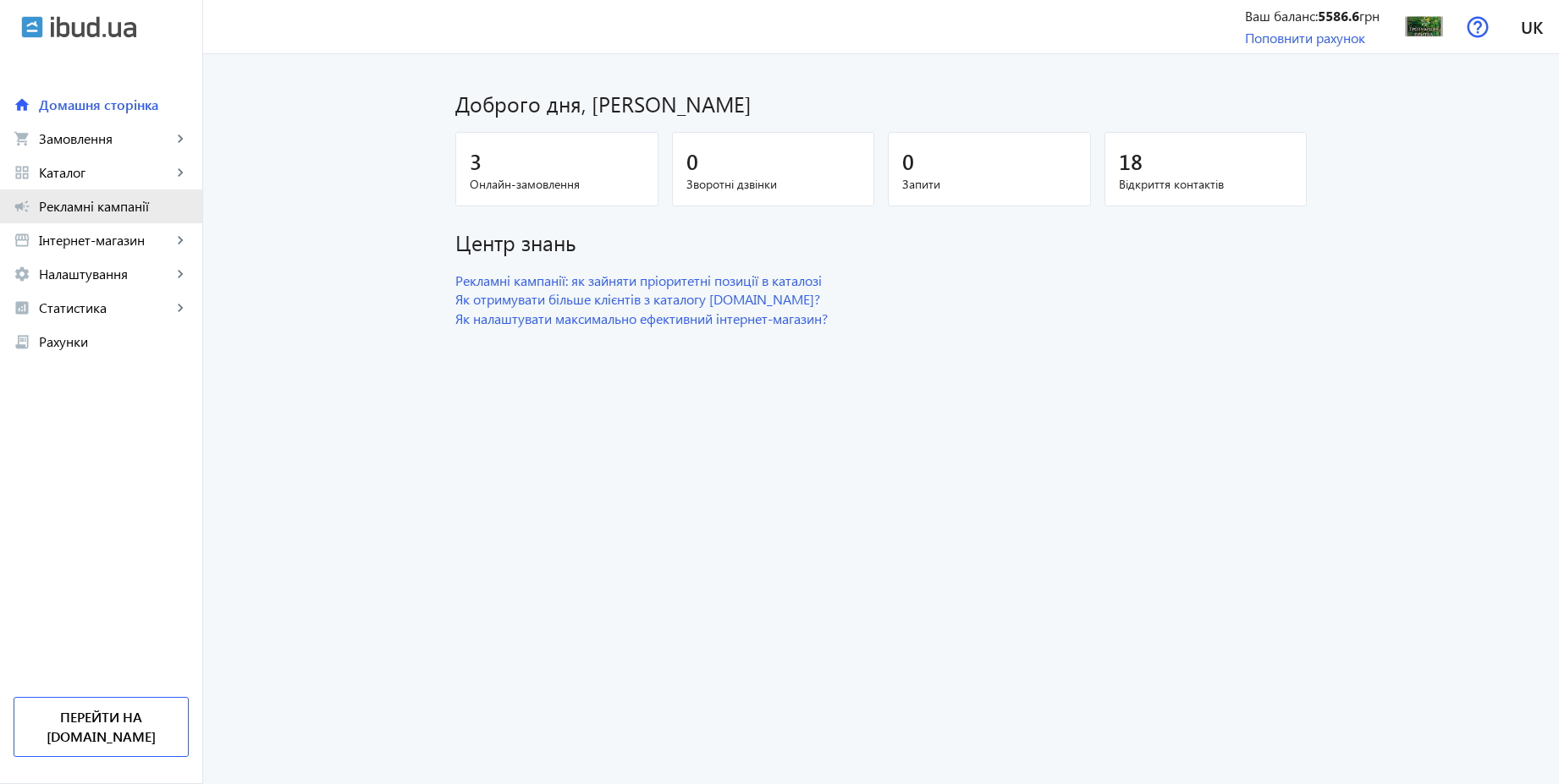
click at [141, 221] on link "campaign Рекламні кампанії" at bounding box center [101, 206] width 202 height 33
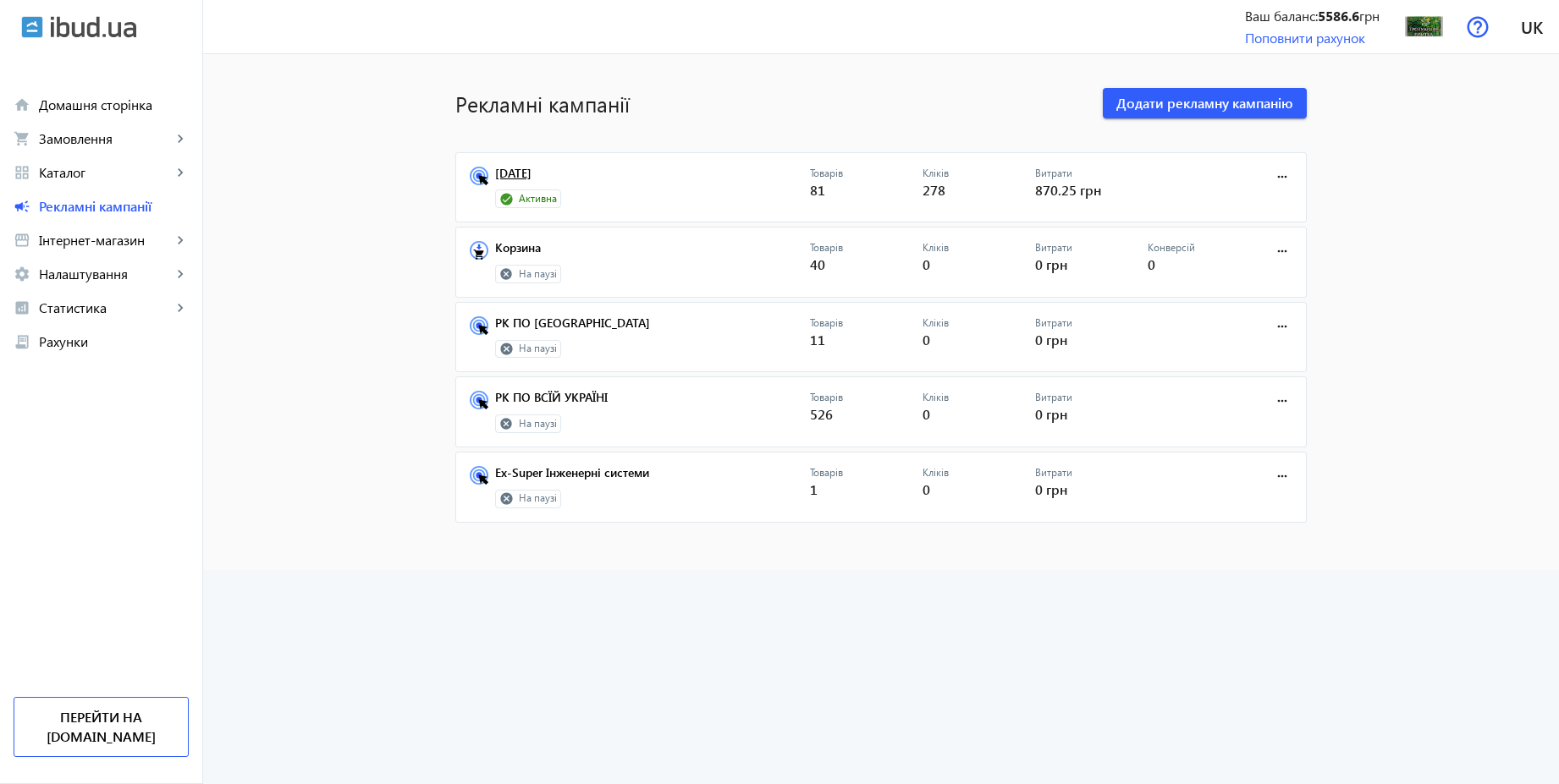
click at [527, 172] on link "[DATE]" at bounding box center [652, 179] width 315 height 23
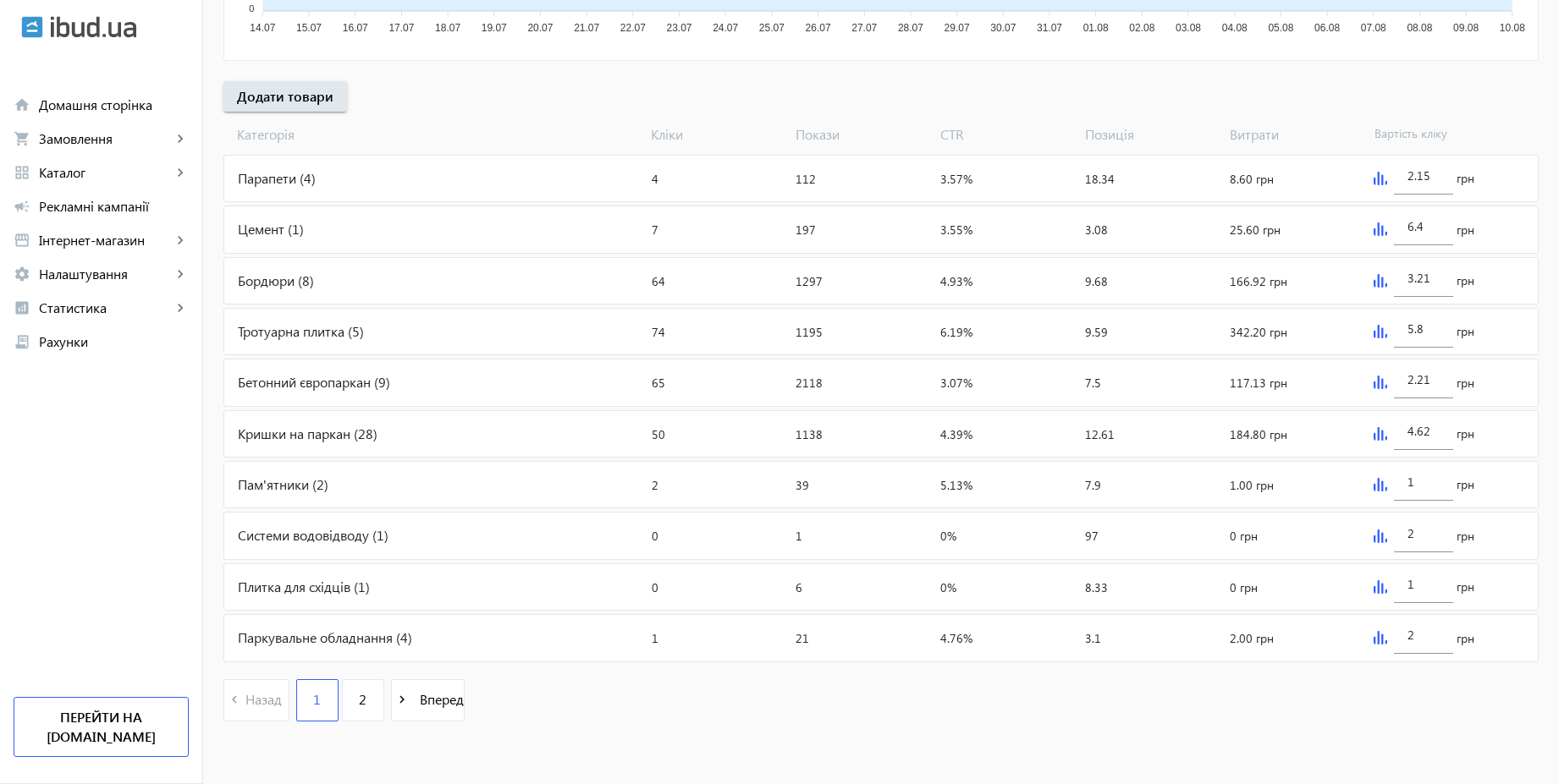
scroll to position [567, 0]
click at [124, 268] on span "Налаштування" at bounding box center [105, 273] width 133 height 17
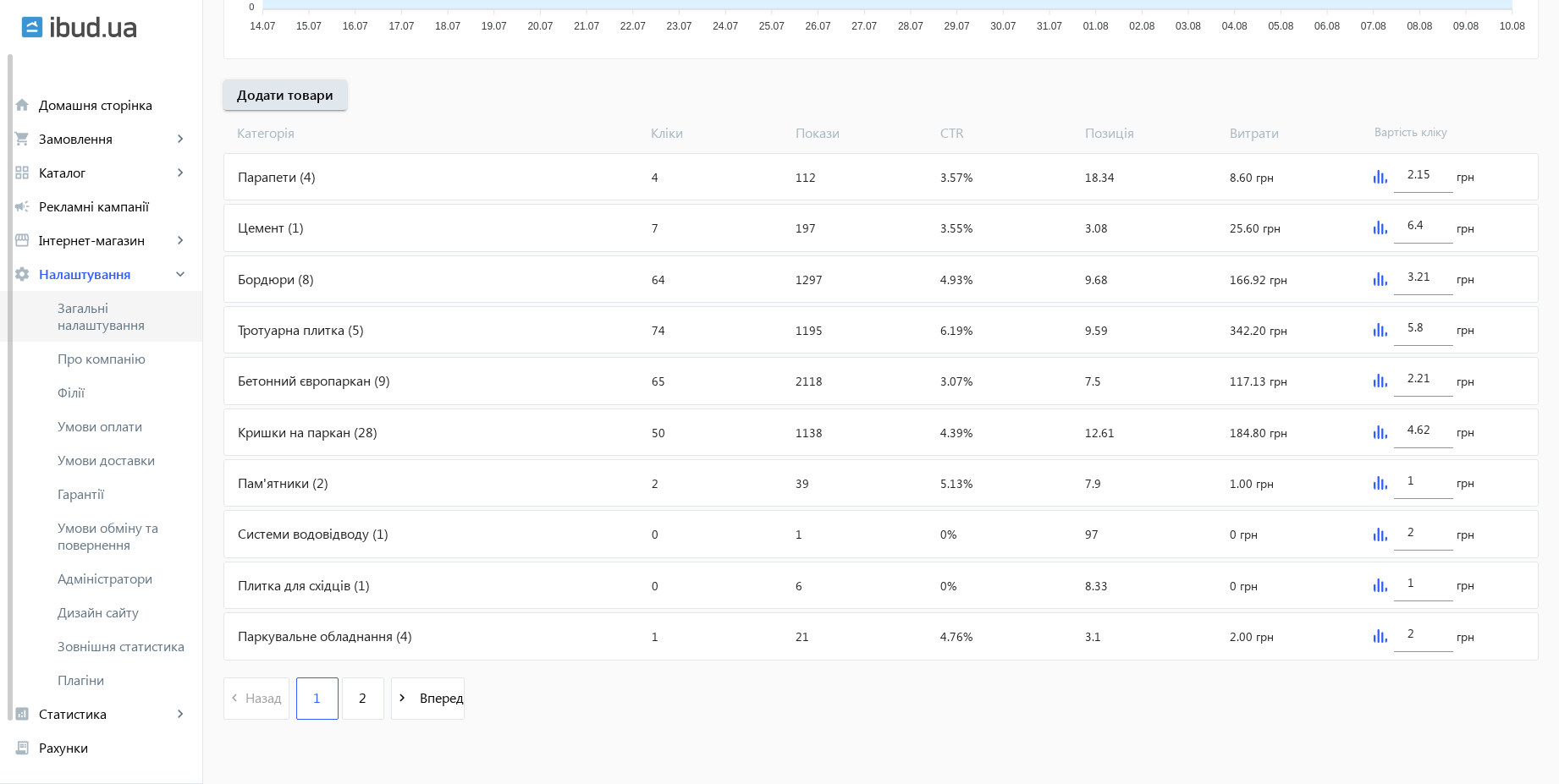
click at [117, 321] on span "Загальні налаштування" at bounding box center [123, 316] width 131 height 33
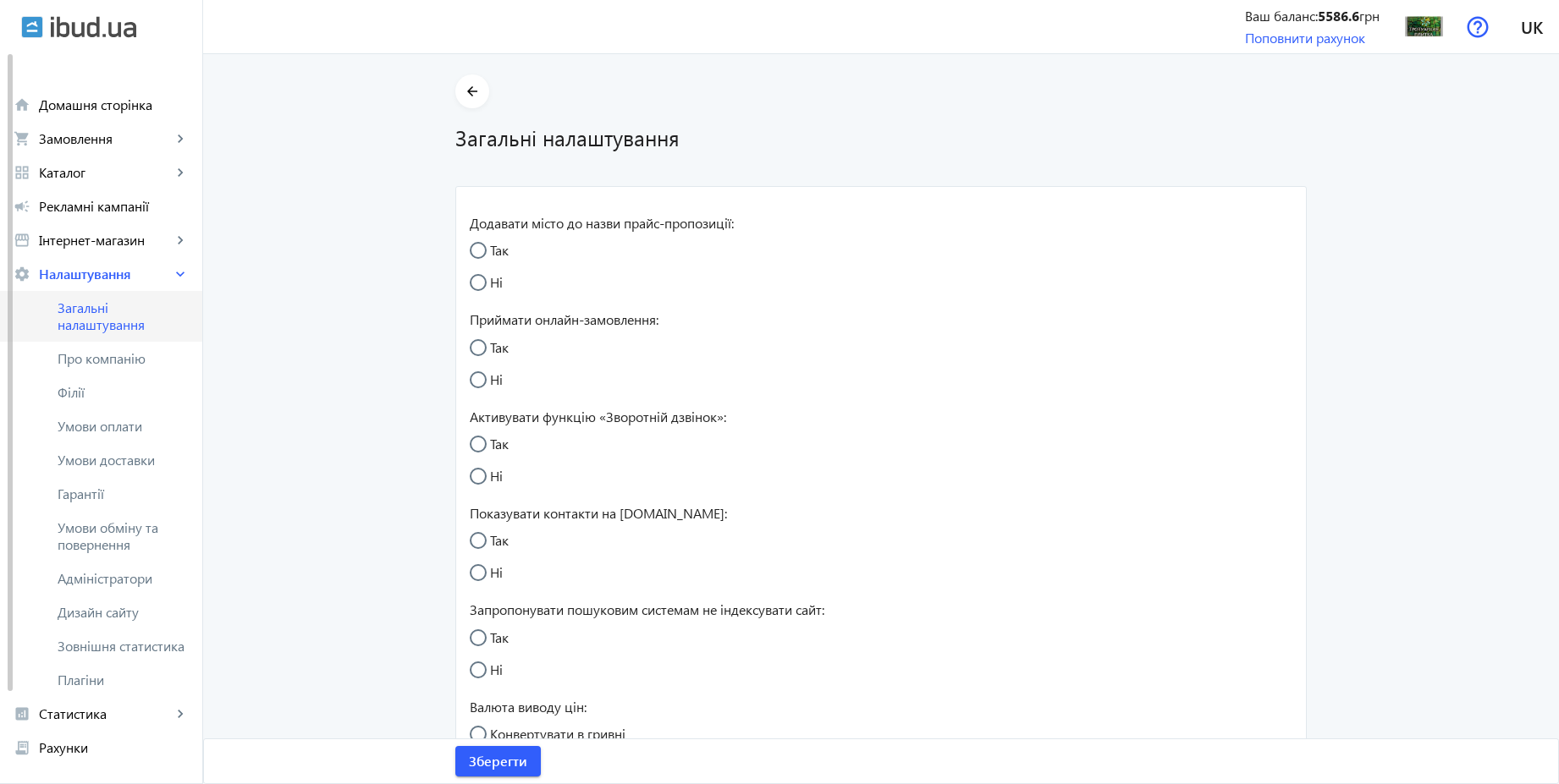
radio input "true"
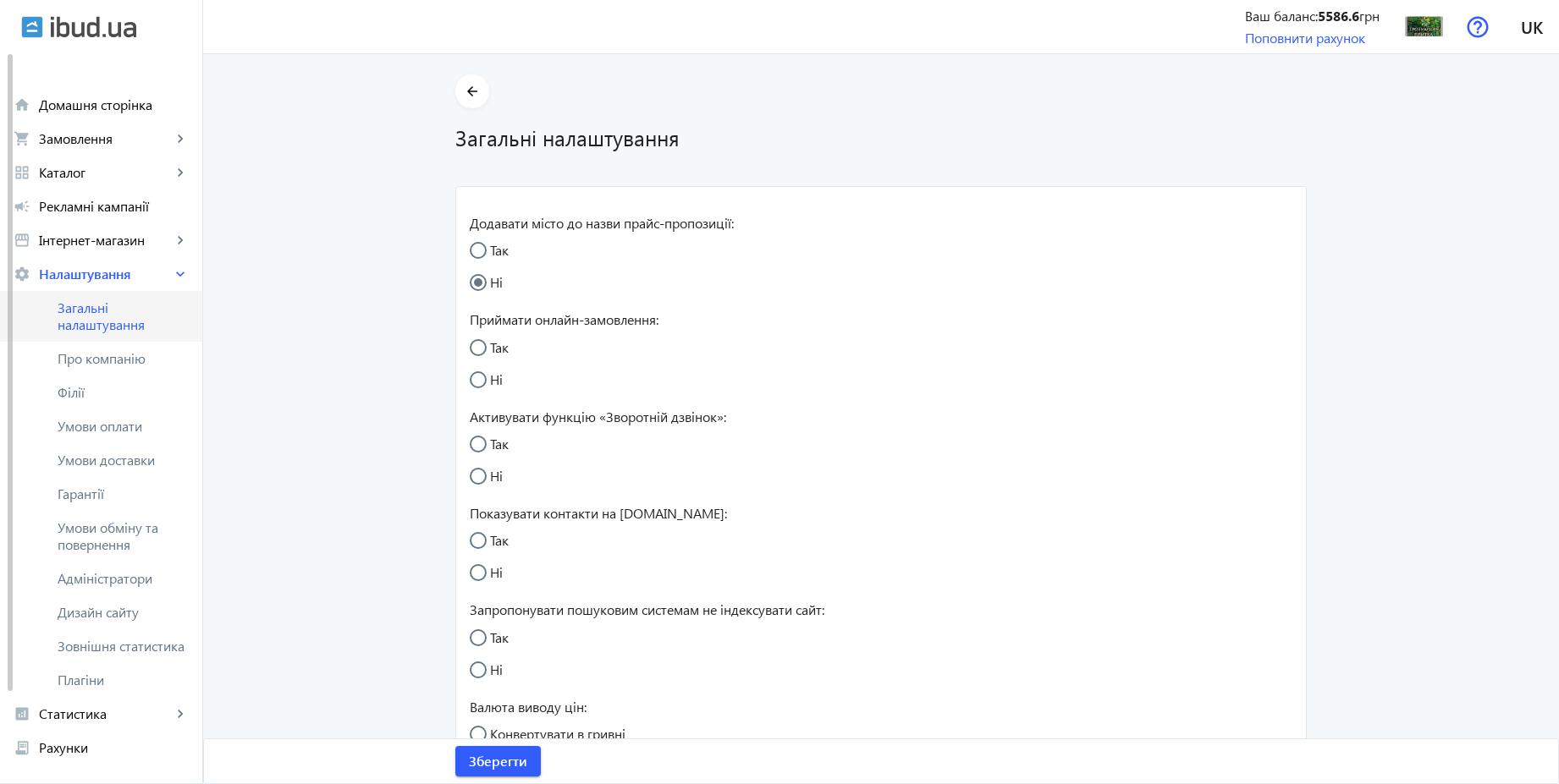
radio input "true"
click at [123, 434] on span "Умови оплати" at bounding box center [123, 426] width 131 height 17
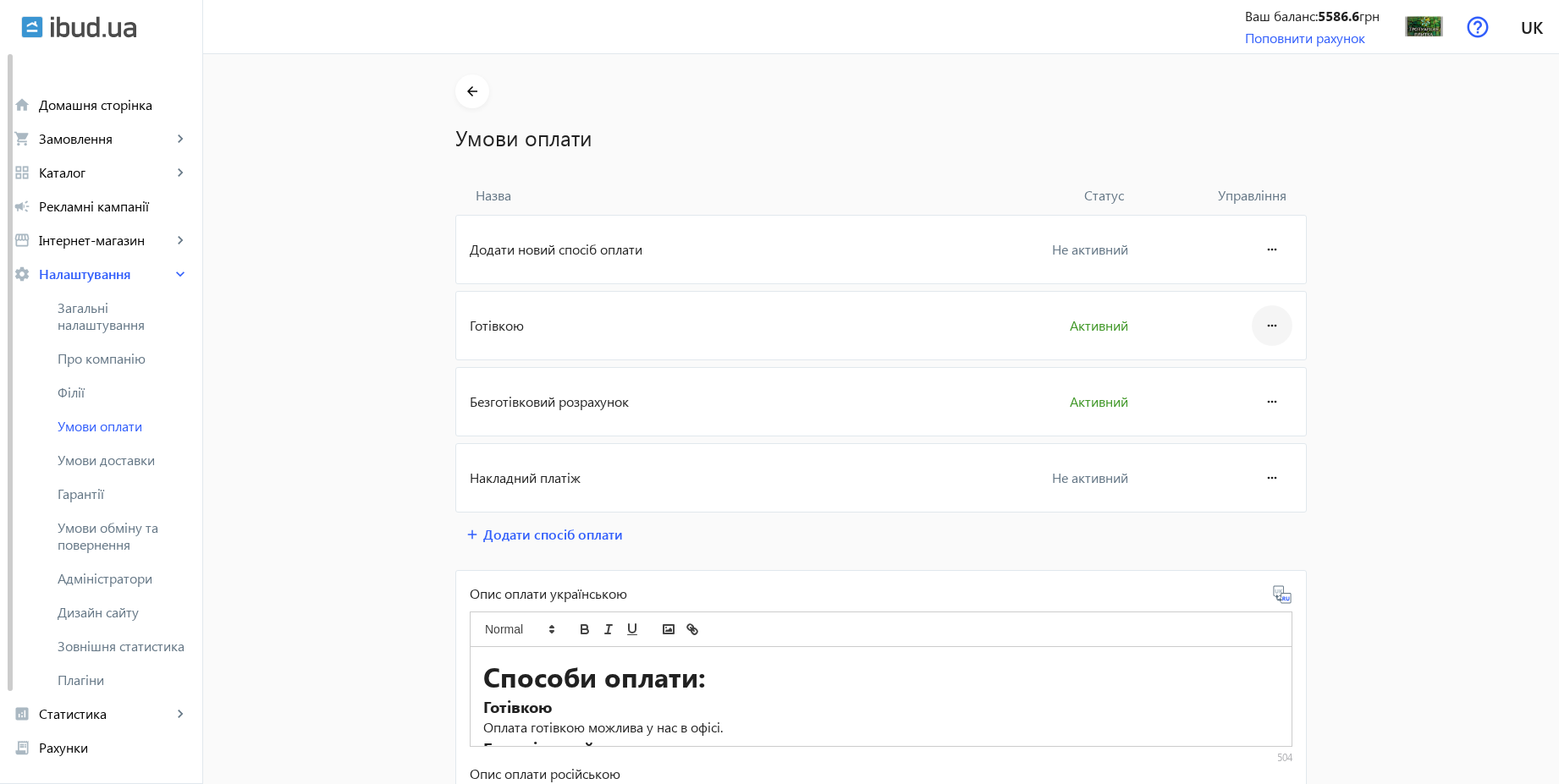
click at [1262, 323] on mat-icon "more_horiz" at bounding box center [1272, 325] width 20 height 41
click at [1242, 371] on span "Редагувати" at bounding box center [1239, 373] width 68 height 14
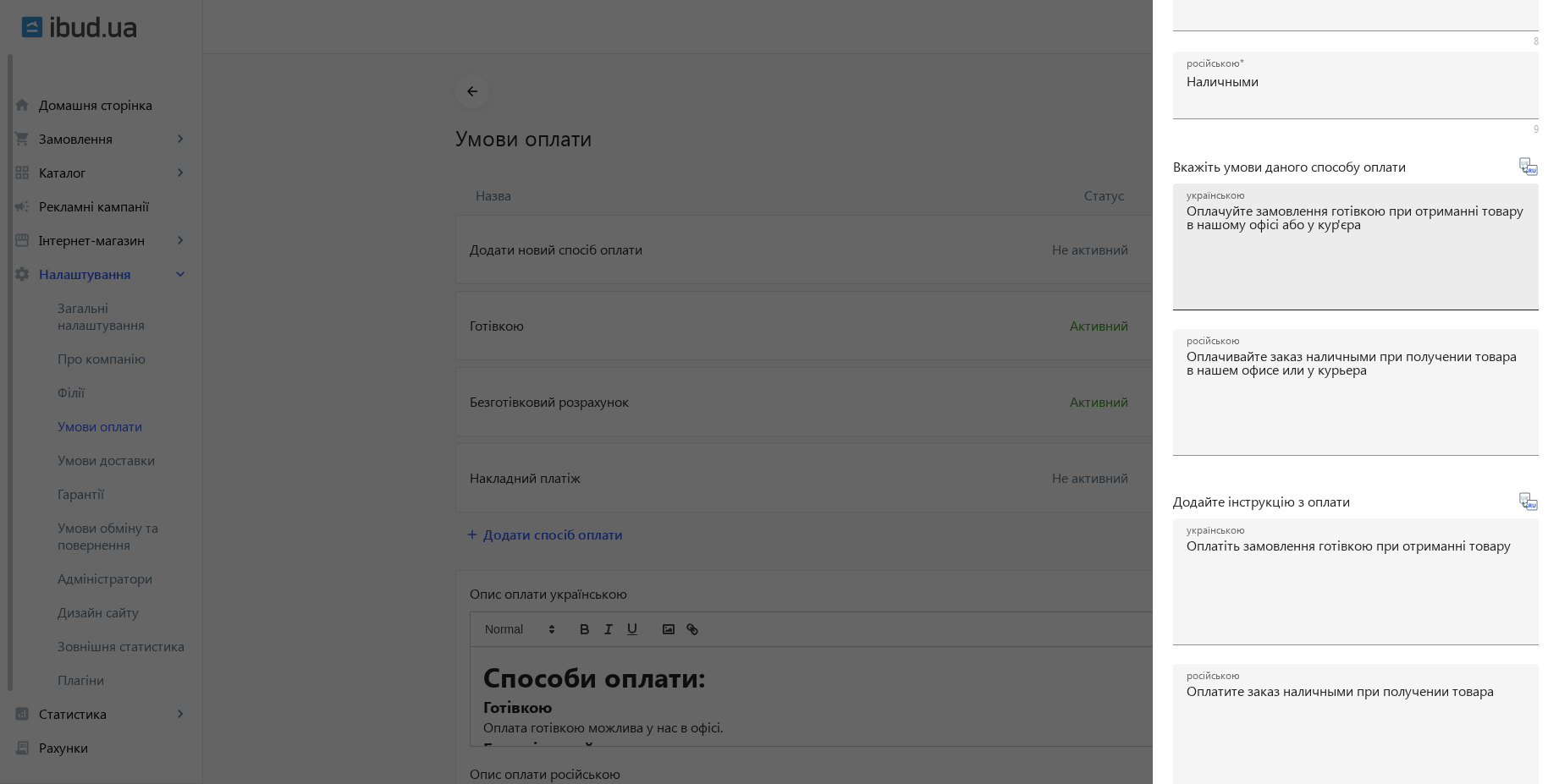
scroll to position [280, 0]
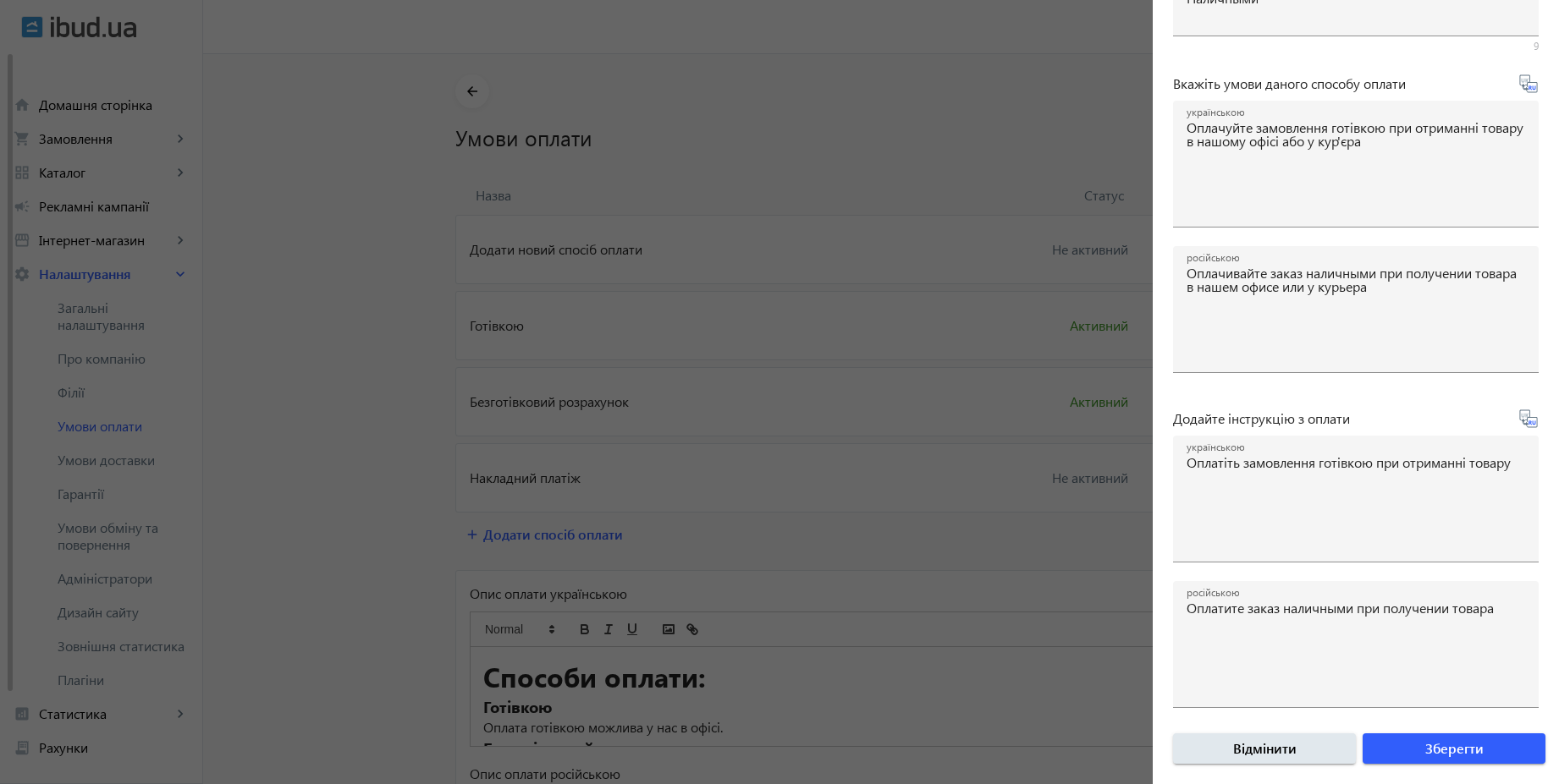
click at [348, 251] on div at bounding box center [779, 392] width 1559 height 784
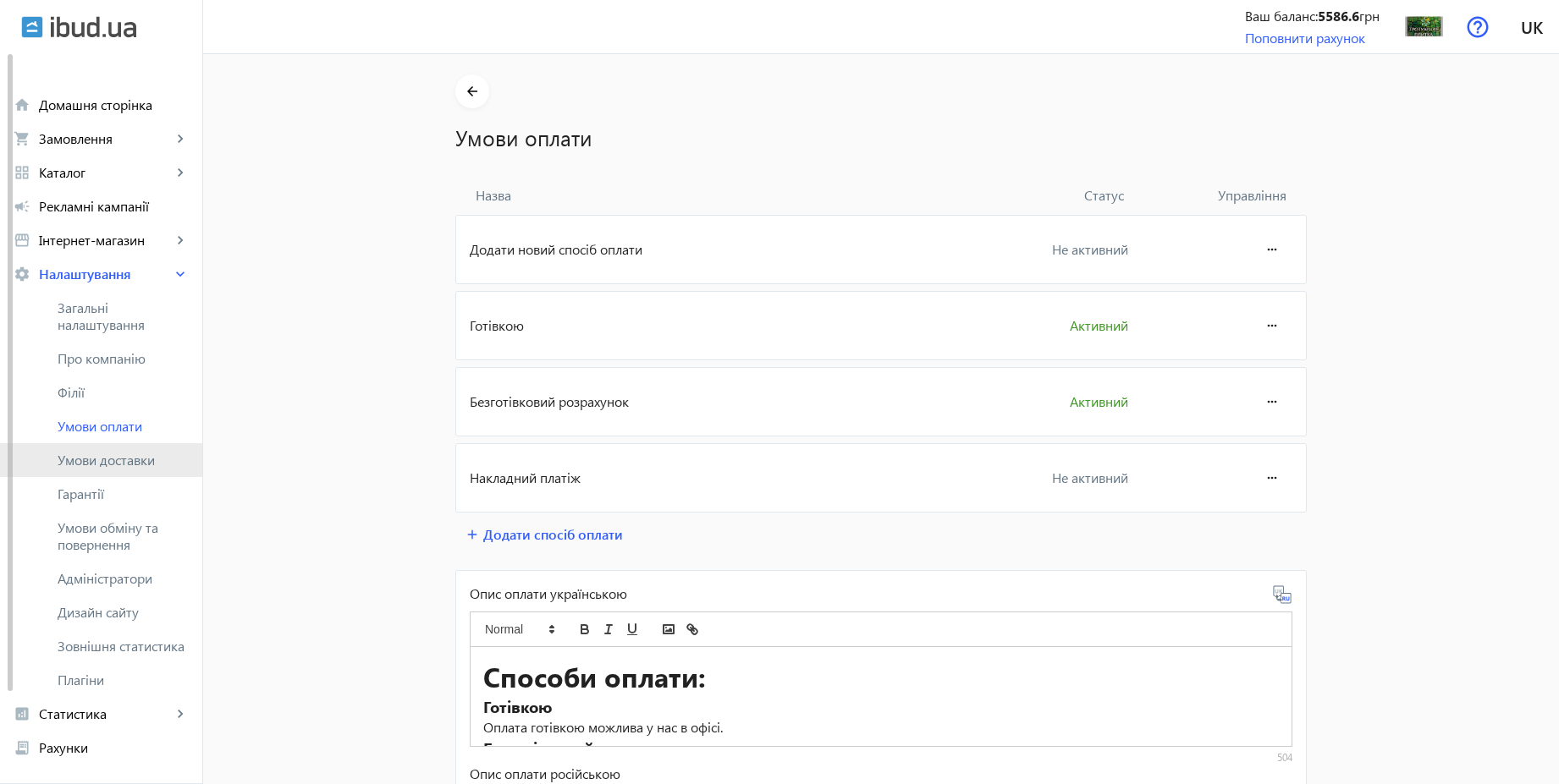
click at [118, 464] on span "Умови доставки" at bounding box center [123, 460] width 131 height 17
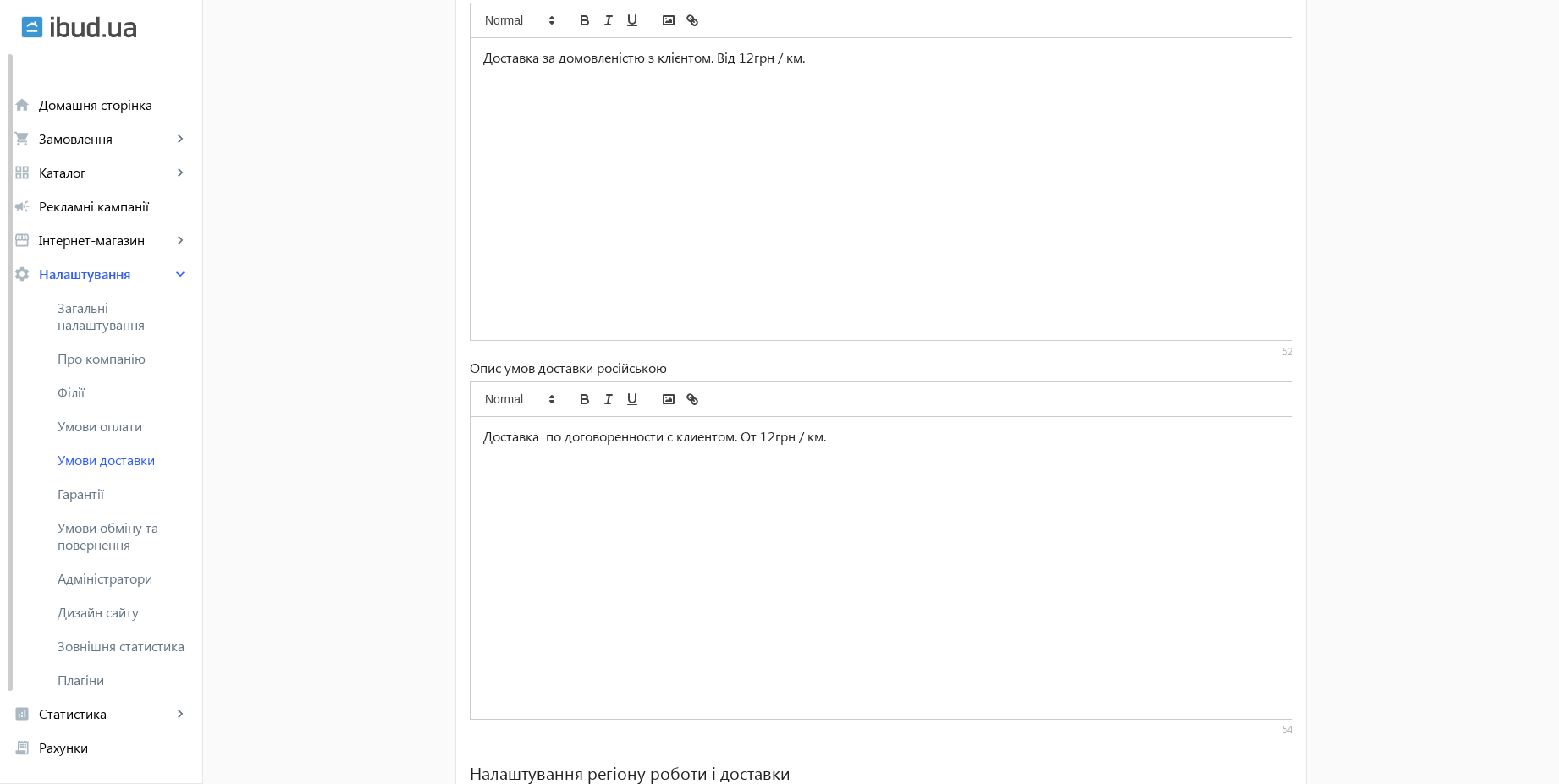
scroll to position [1049, 0]
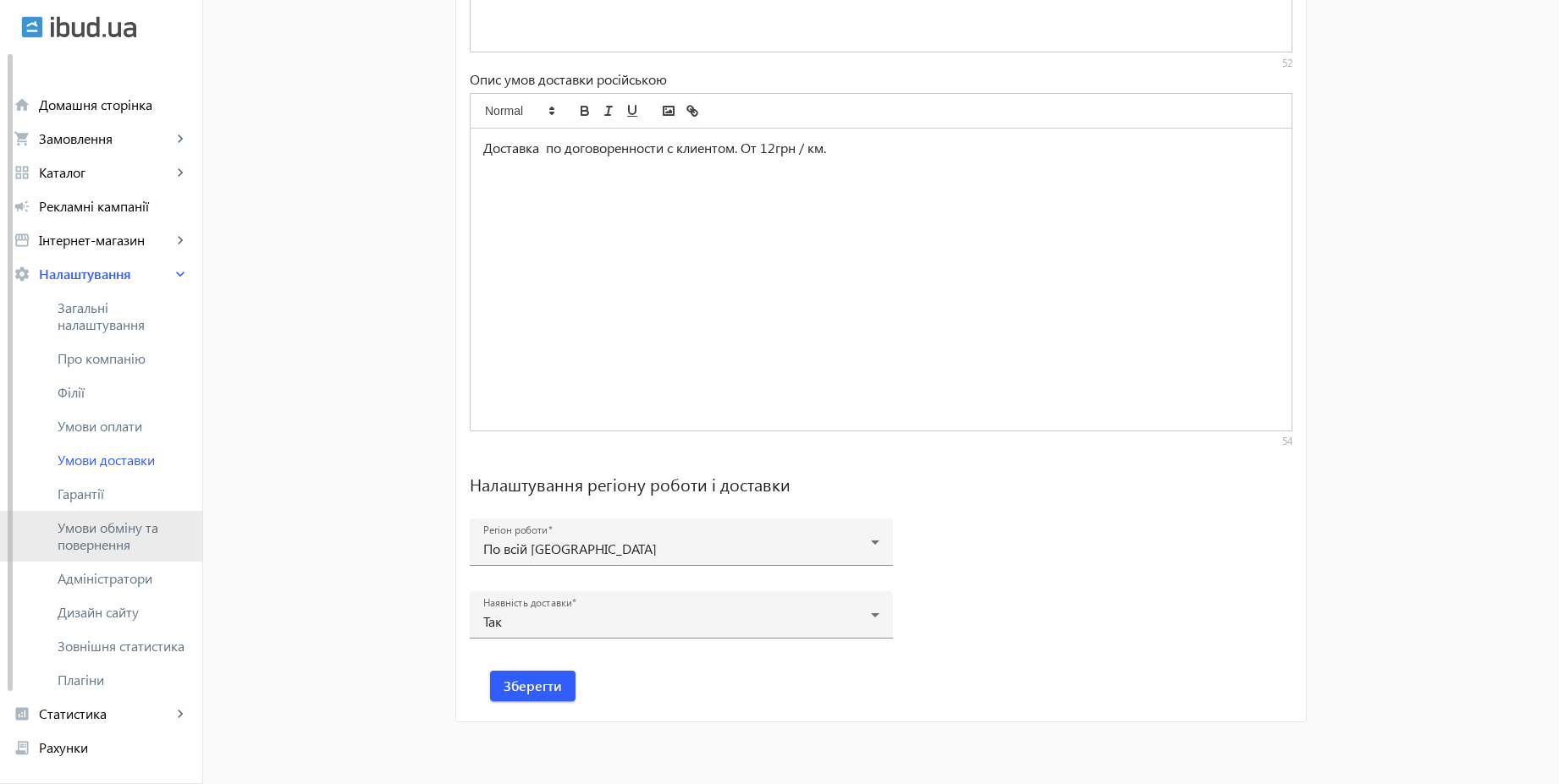
click at [146, 529] on span "Умови обміну та повернення" at bounding box center [123, 536] width 131 height 33
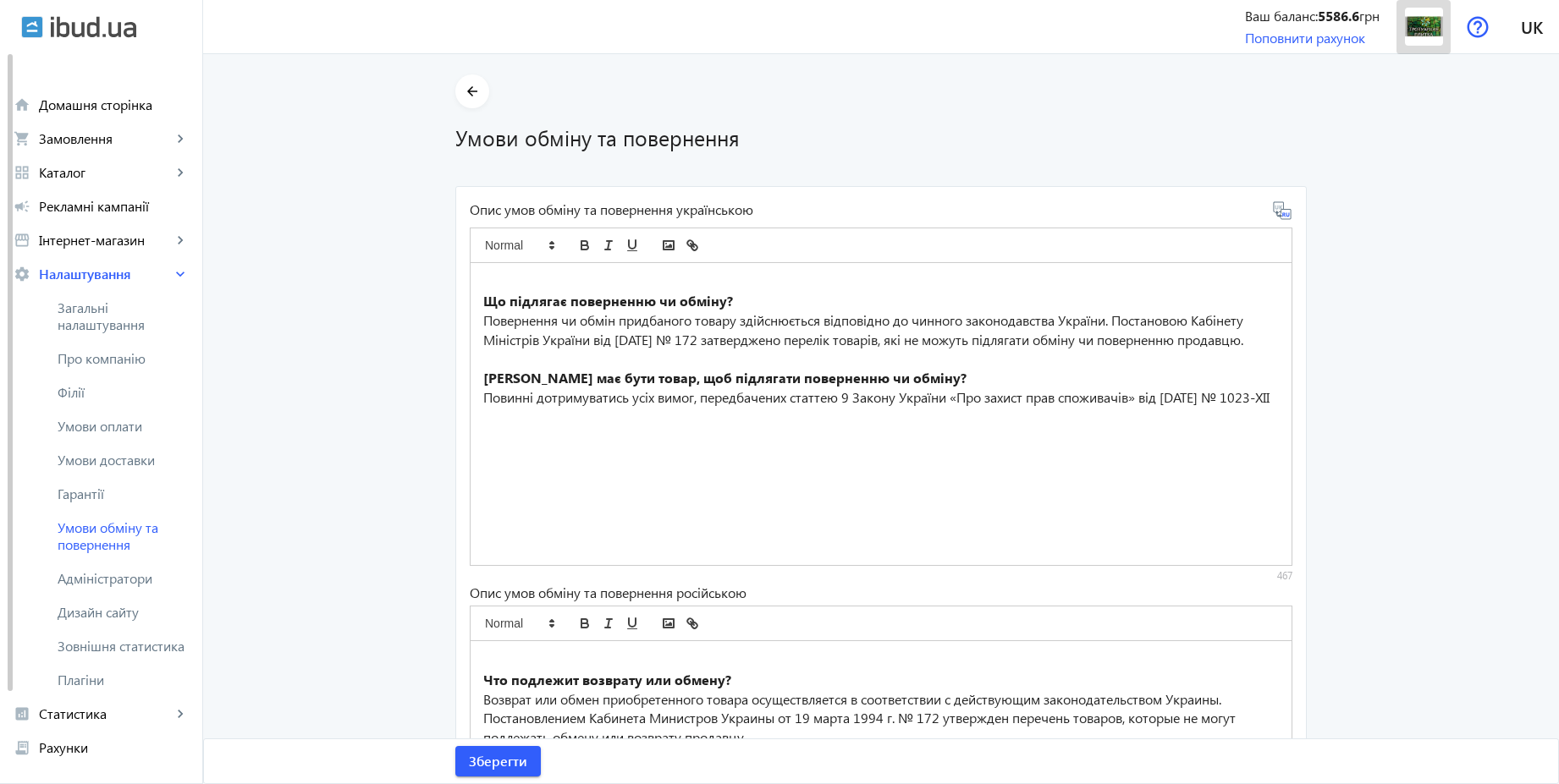
click at [1434, 30] on img at bounding box center [1424, 26] width 38 height 38
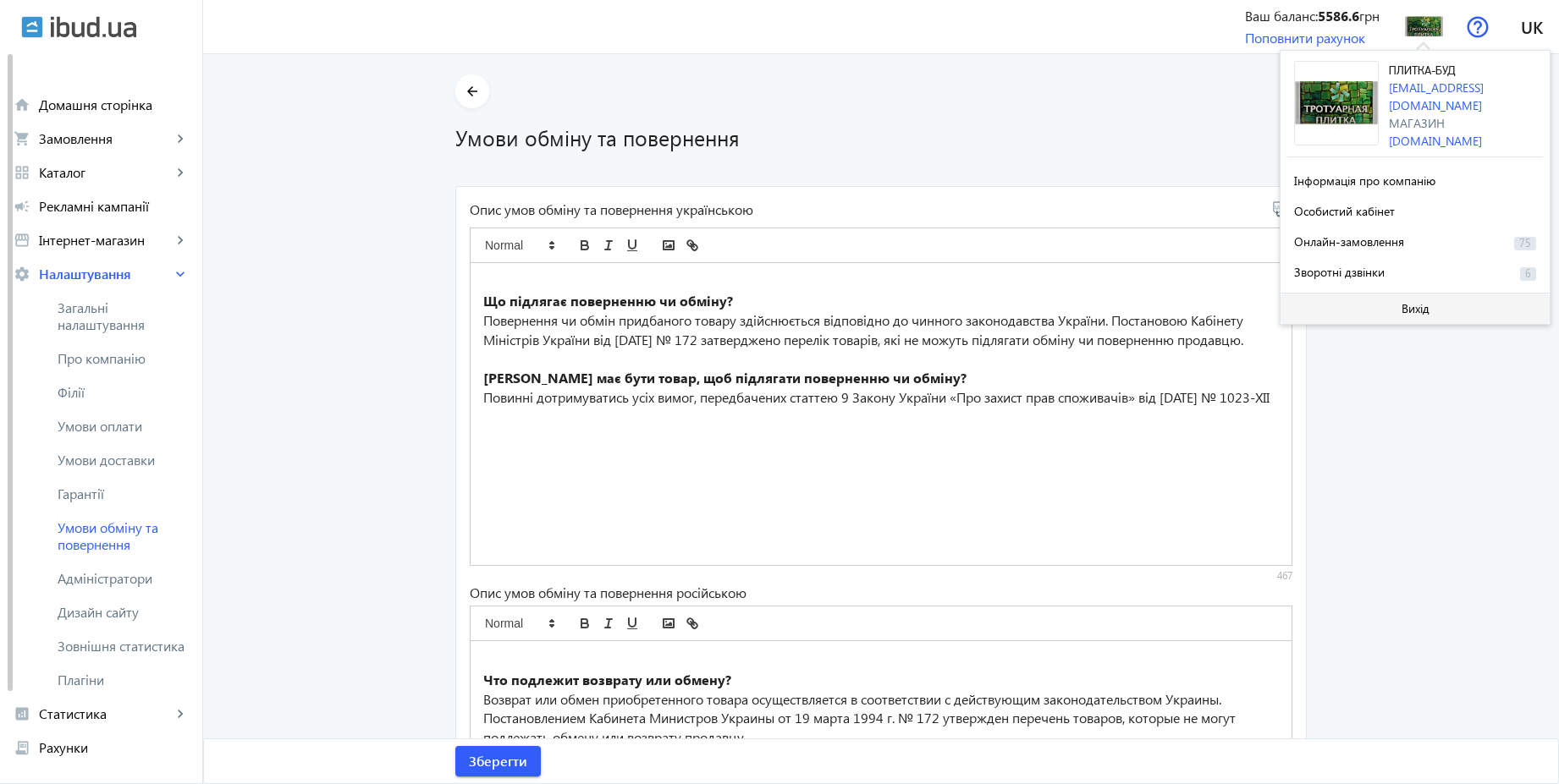
click at [1418, 312] on span at bounding box center [1415, 309] width 269 height 41
